Goal: Task Accomplishment & Management: Manage account settings

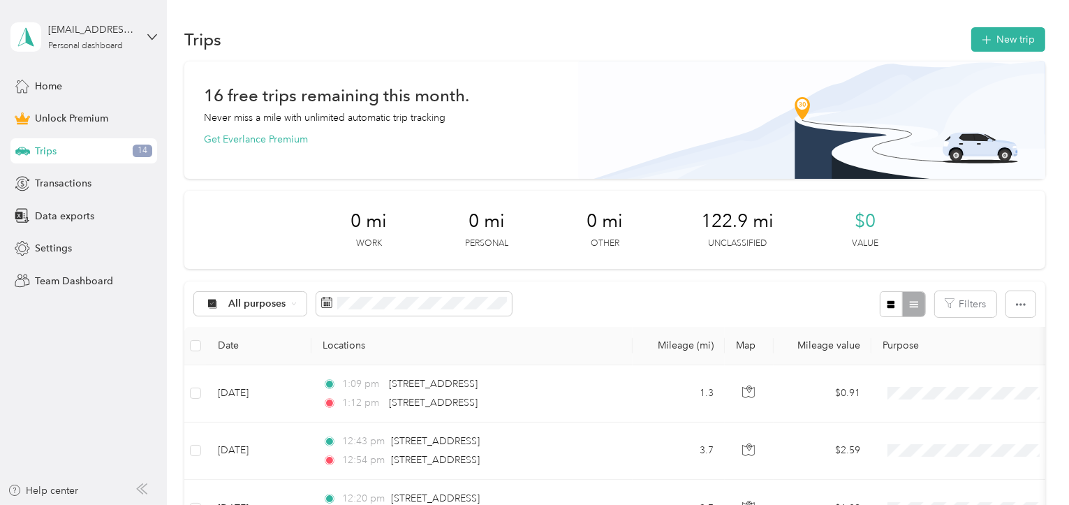
click at [45, 155] on span "Trips" at bounding box center [46, 151] width 22 height 15
click at [40, 90] on span "Home" at bounding box center [48, 86] width 27 height 15
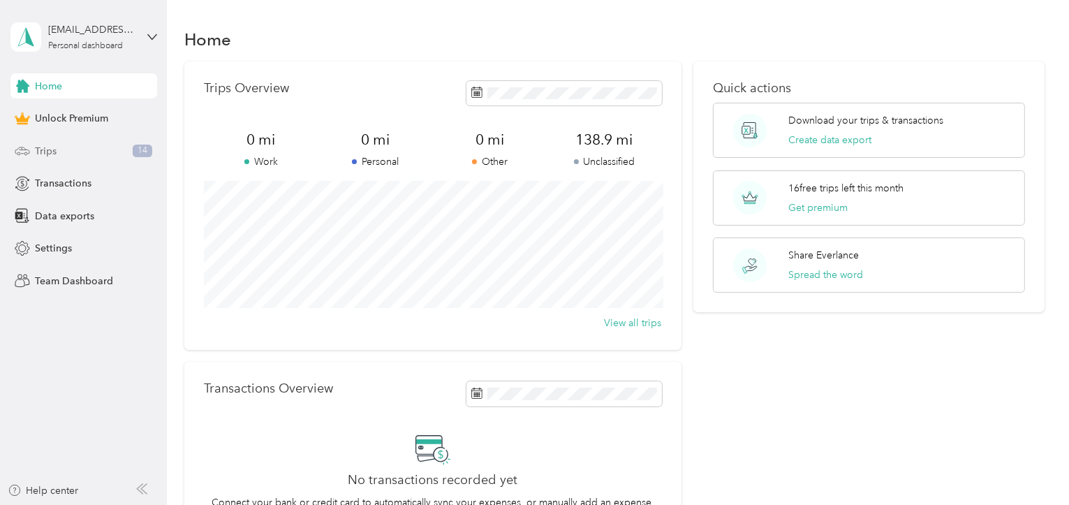
click at [30, 147] on div "Trips 14" at bounding box center [83, 150] width 147 height 25
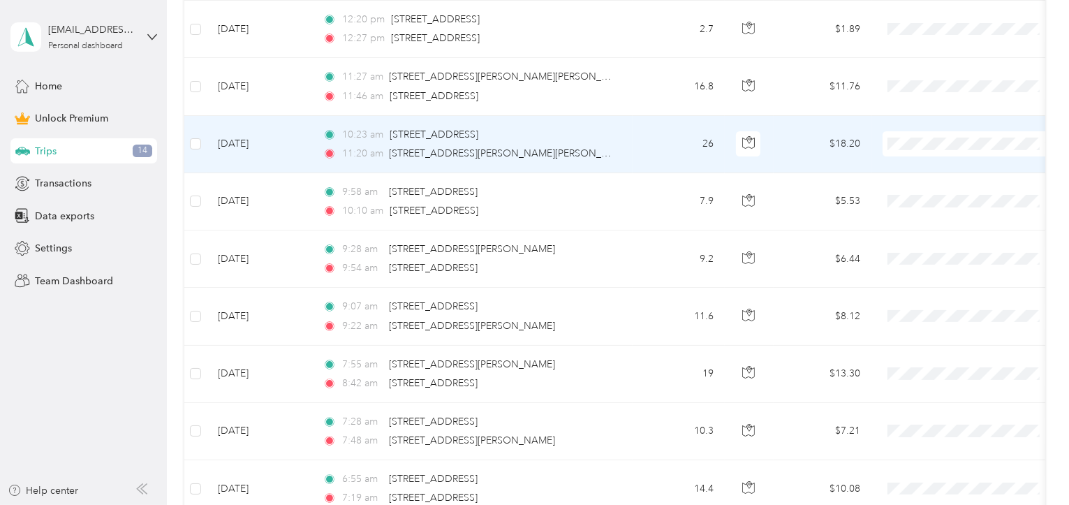
scroll to position [176, 0]
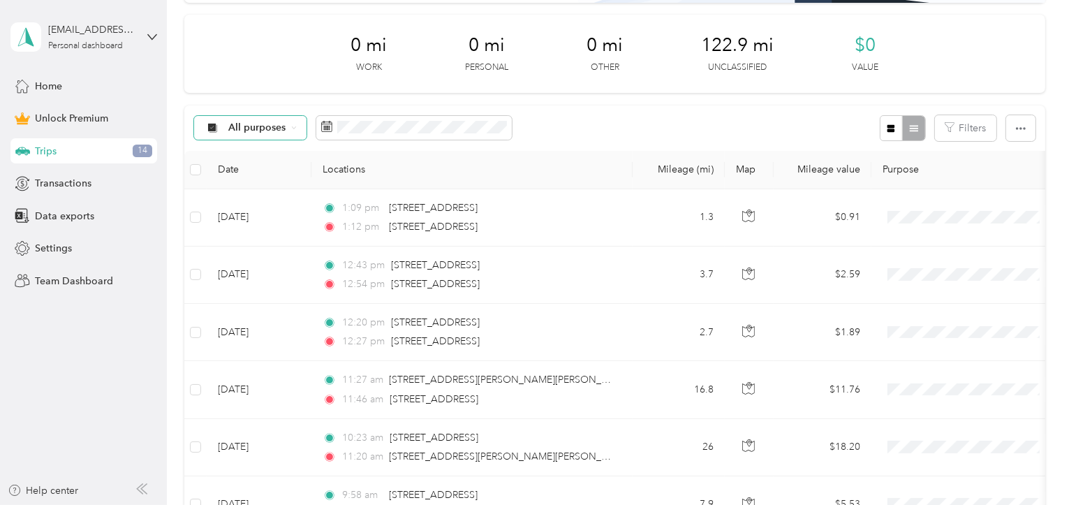
click at [280, 133] on span "All purposes" at bounding box center [257, 128] width 58 height 10
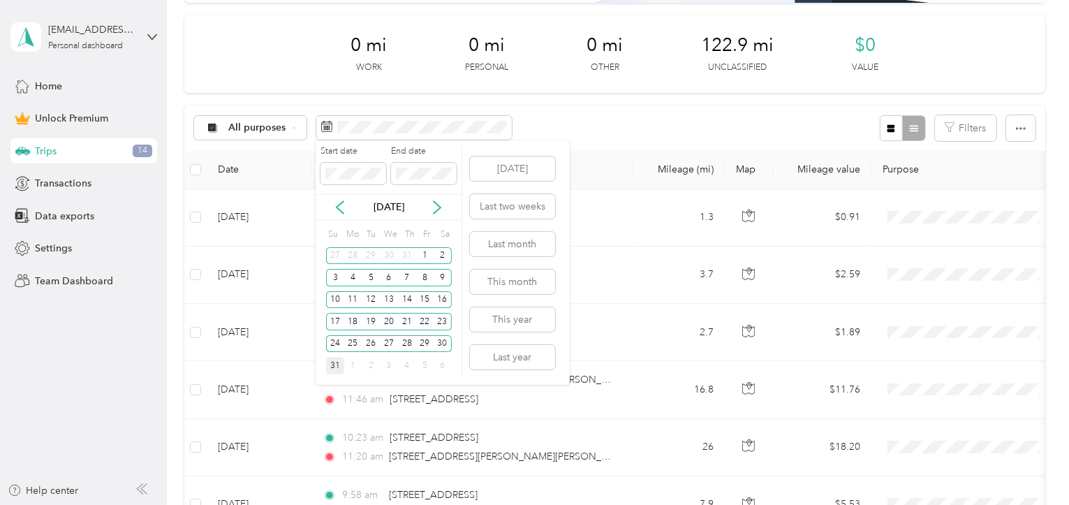
click at [330, 369] on div "31" at bounding box center [335, 365] width 18 height 17
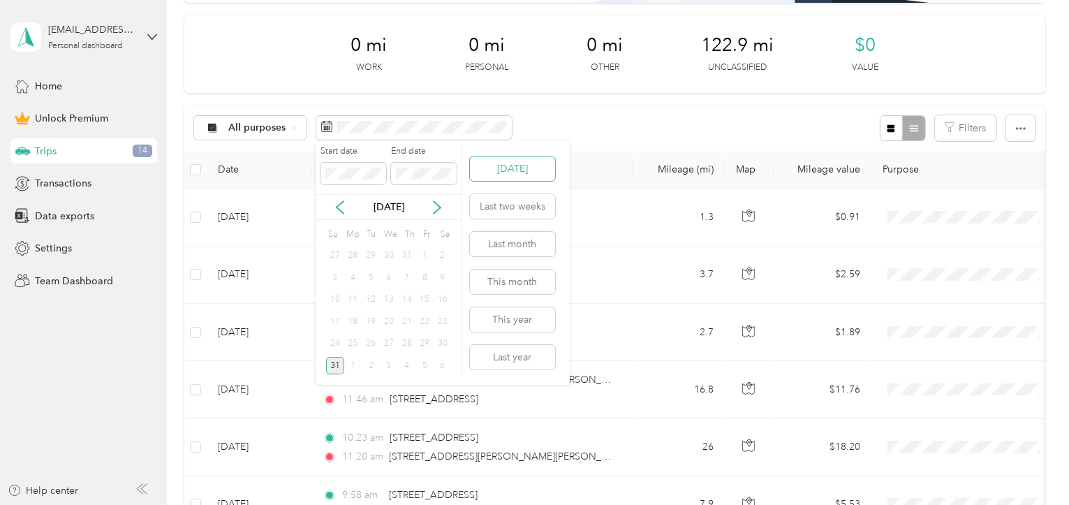
click at [511, 172] on button "[DATE]" at bounding box center [512, 168] width 85 height 24
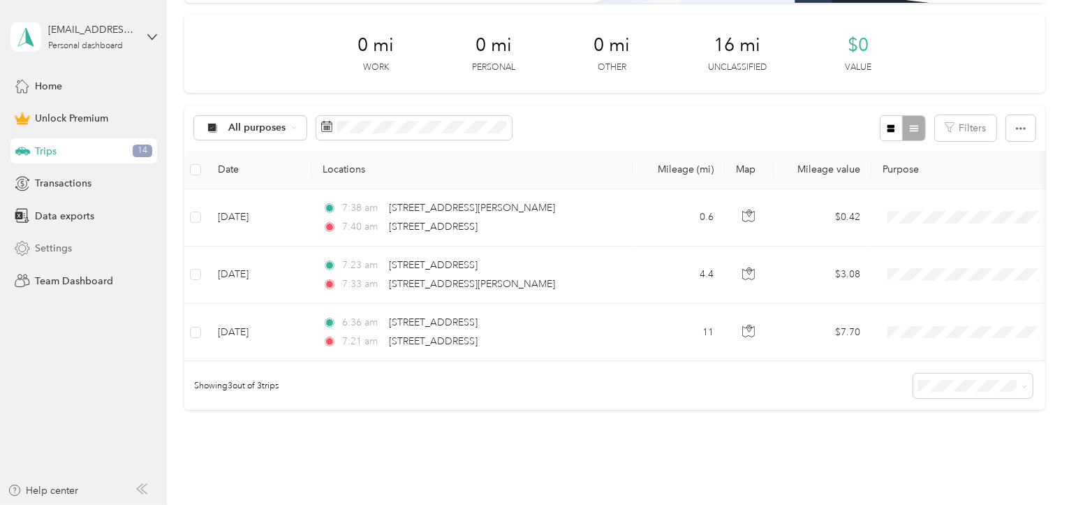
click at [56, 251] on span "Settings" at bounding box center [53, 248] width 37 height 15
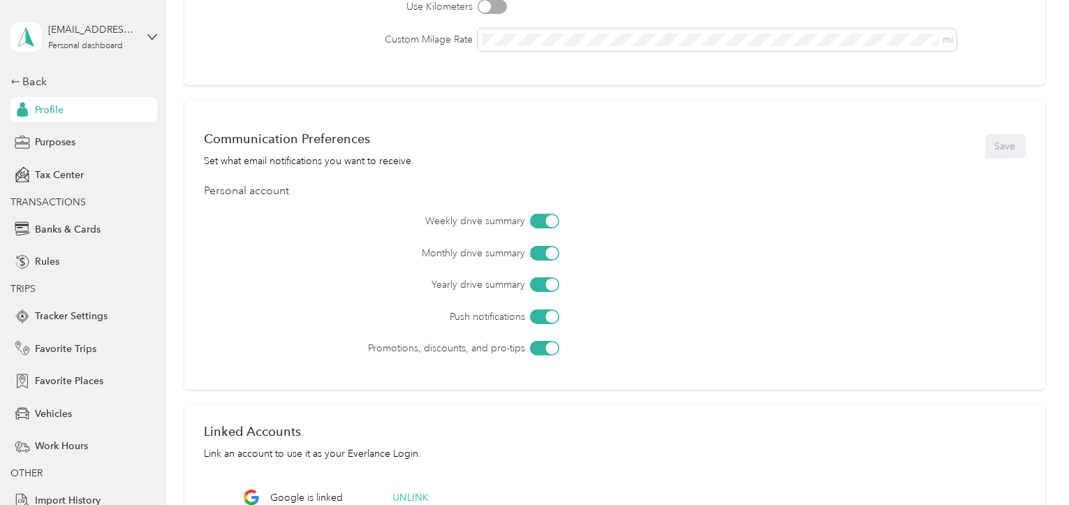
scroll to position [294, 0]
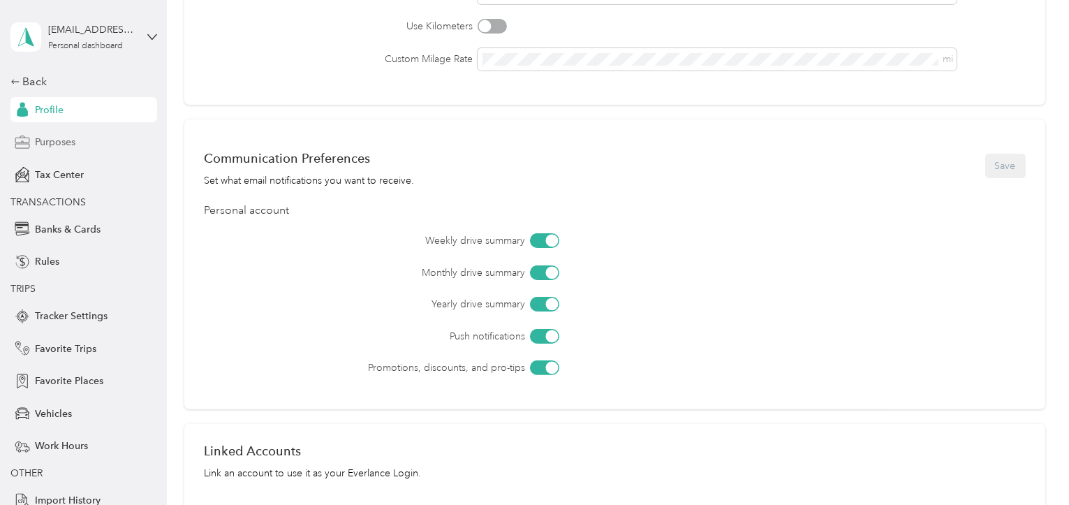
click at [50, 145] on span "Purposes" at bounding box center [55, 142] width 40 height 15
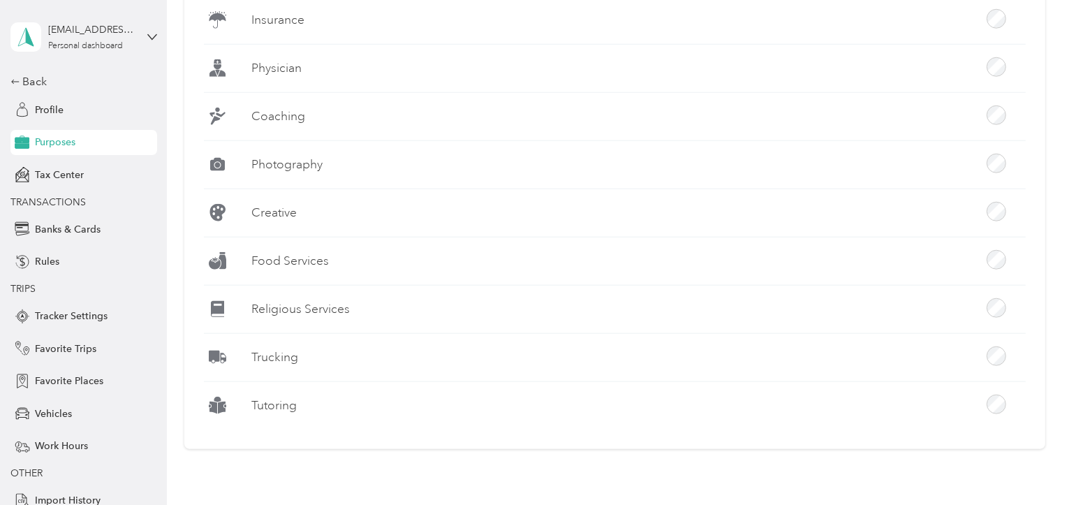
scroll to position [1455, 0]
click at [42, 104] on span "Profile" at bounding box center [49, 110] width 29 height 15
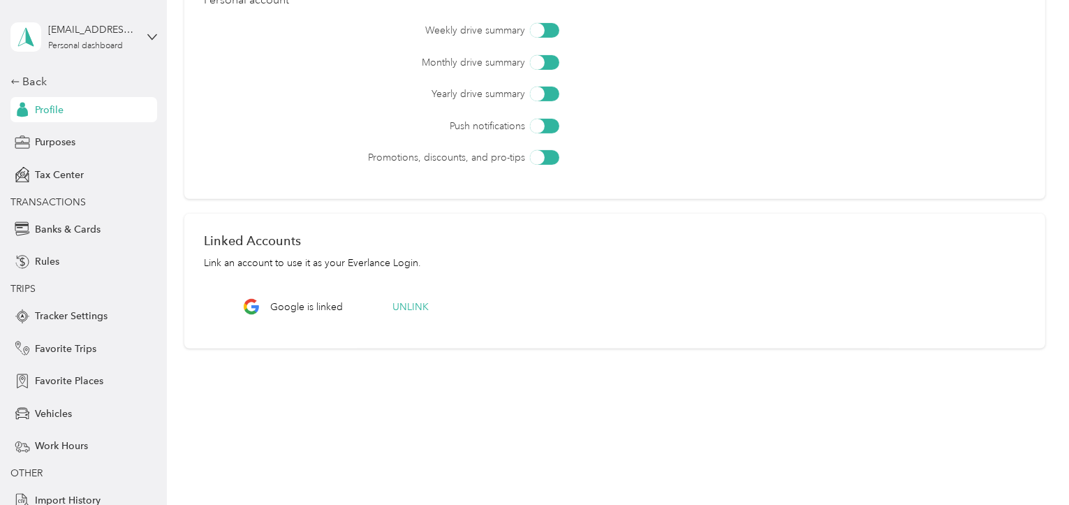
scroll to position [503, 0]
click at [17, 80] on icon at bounding box center [15, 82] width 10 height 10
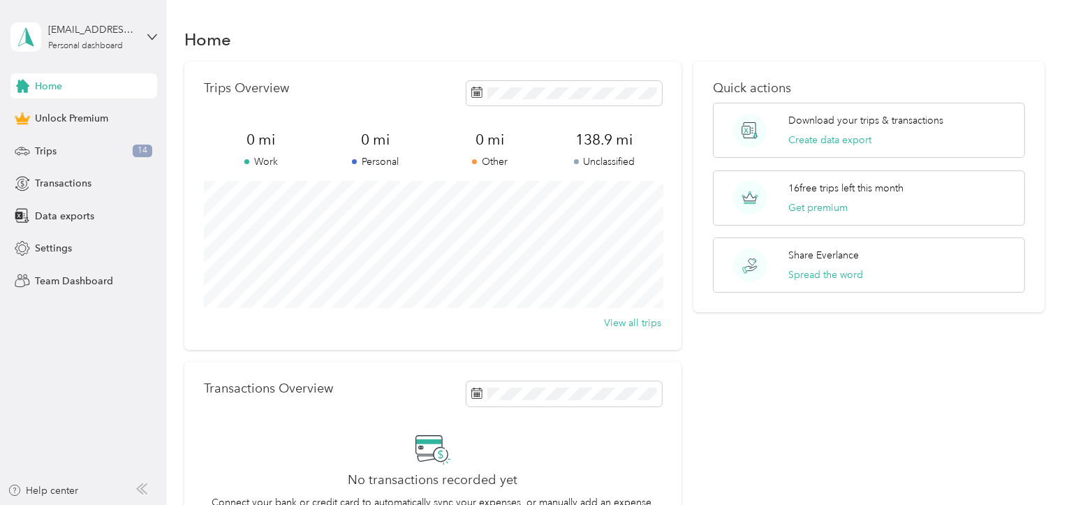
click at [50, 88] on span "Home" at bounding box center [48, 86] width 27 height 15
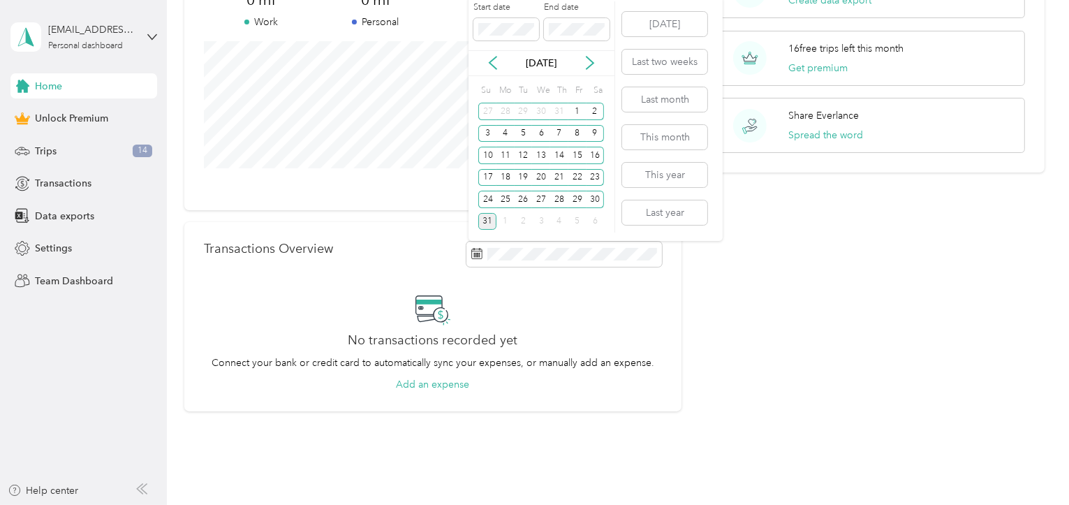
click at [481, 221] on div "31" at bounding box center [487, 221] width 18 height 17
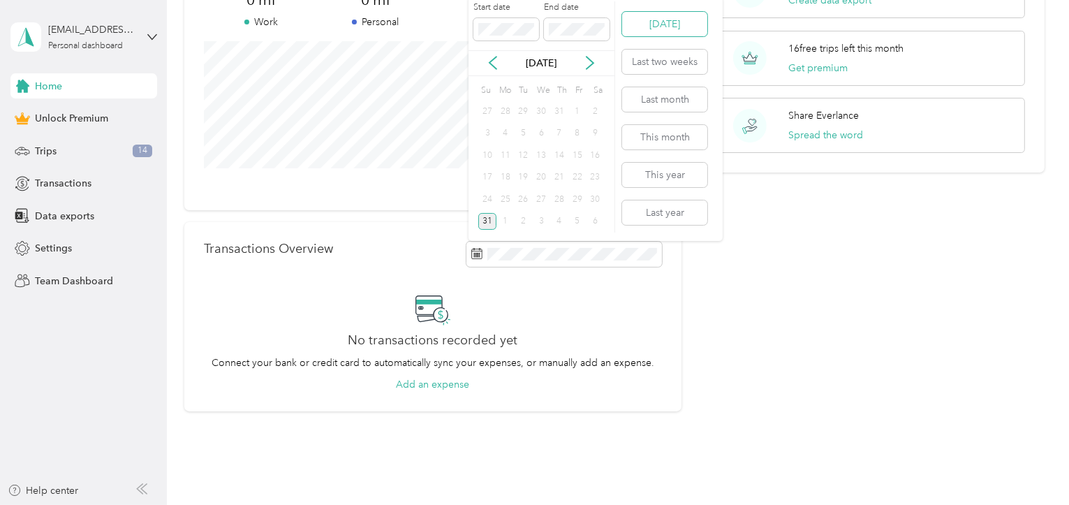
click at [664, 28] on button "[DATE]" at bounding box center [664, 24] width 85 height 24
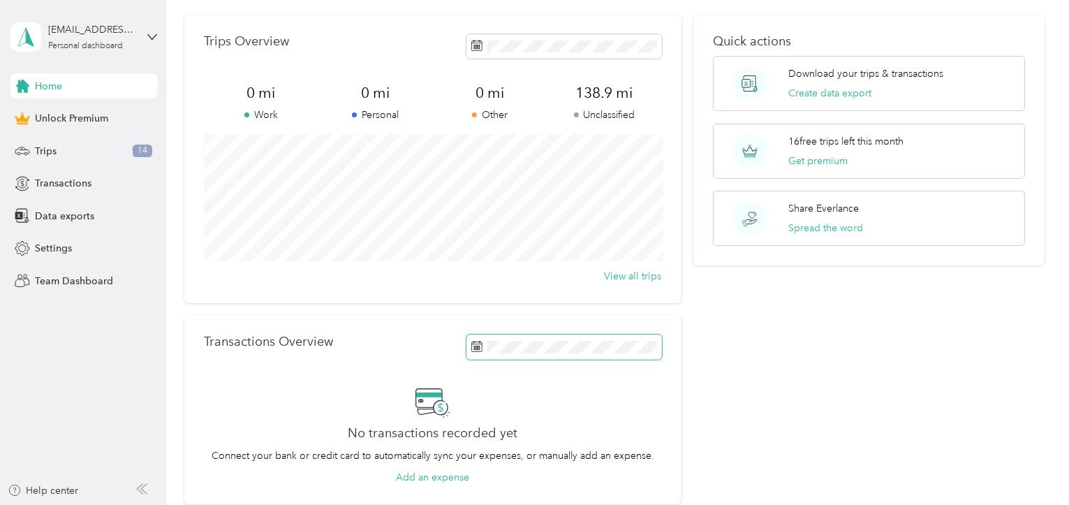
scroll to position [0, 0]
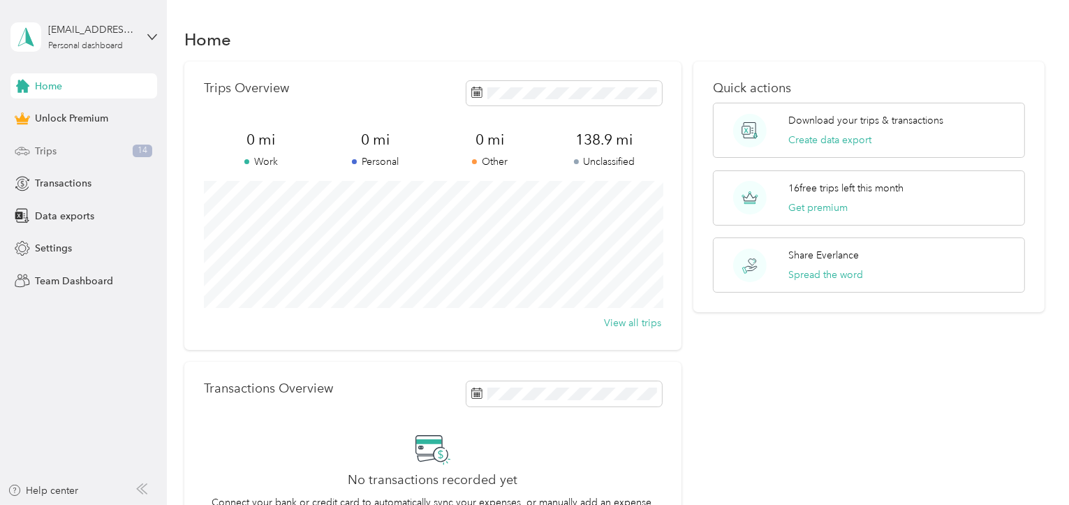
click at [40, 149] on span "Trips" at bounding box center [46, 151] width 22 height 15
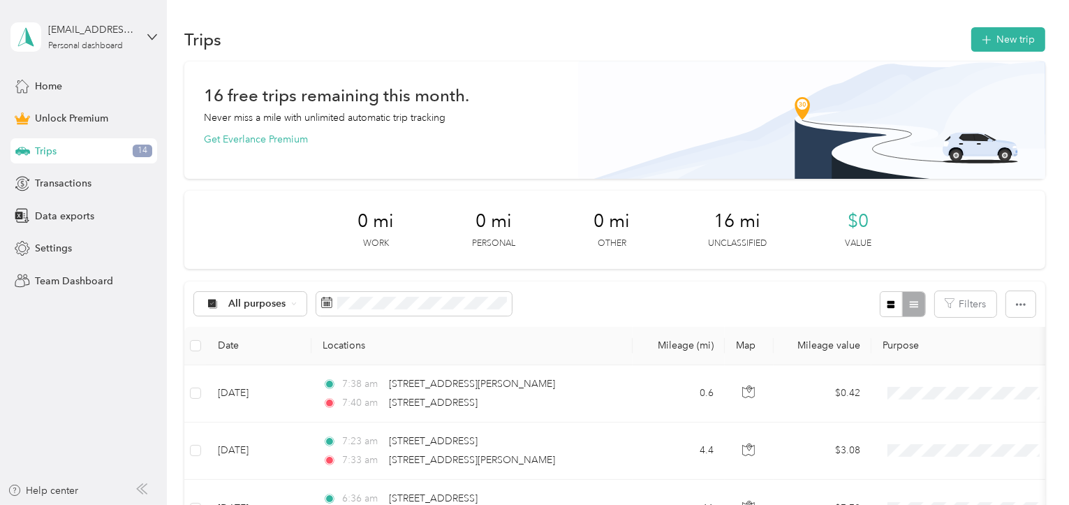
scroll to position [140, 0]
